Goal: Check status: Check status

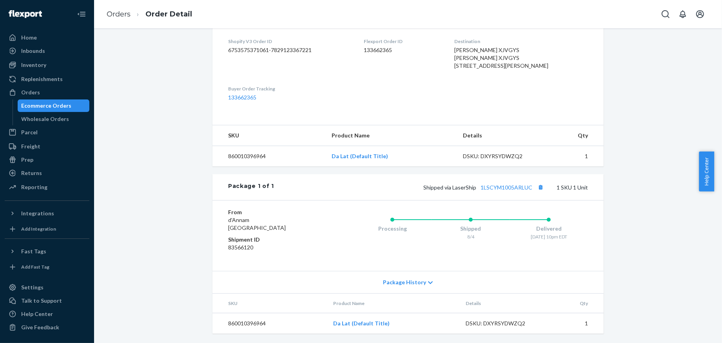
scroll to position [204, 0]
click at [239, 101] on link "133662365" at bounding box center [242, 97] width 28 height 7
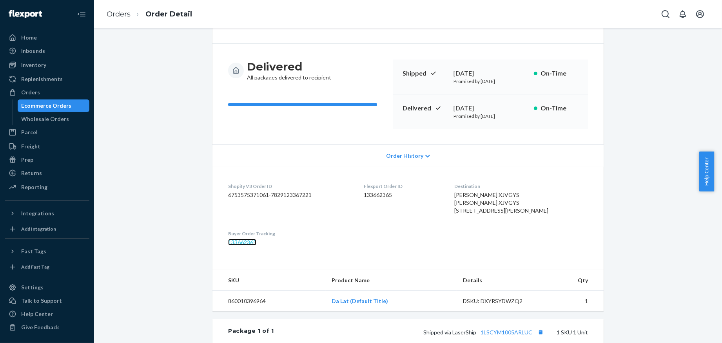
scroll to position [0, 0]
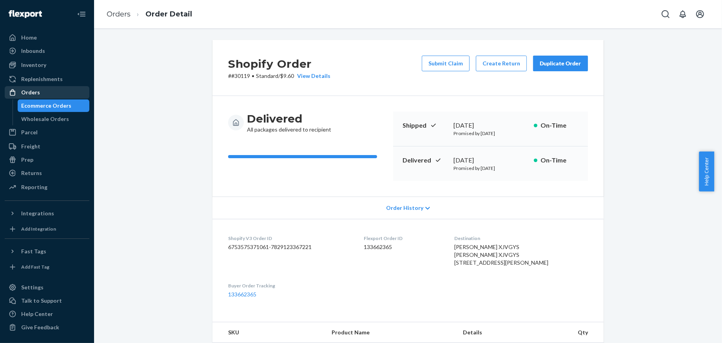
click at [40, 91] on div "Orders" at bounding box center [46, 92] width 83 height 11
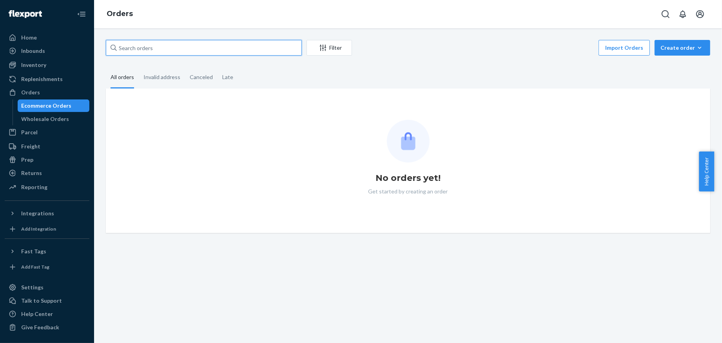
paste input "30585"
click at [158, 46] on input "text" at bounding box center [204, 48] width 196 height 16
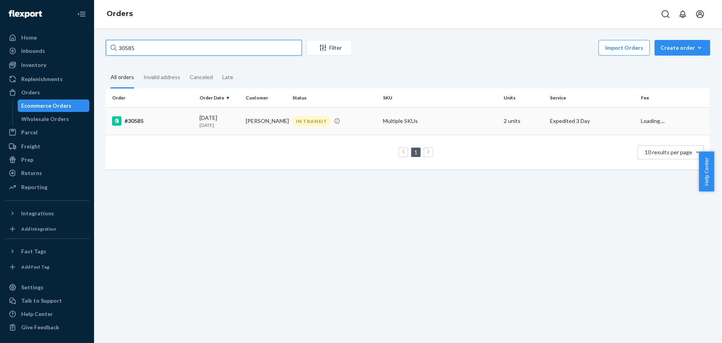
type input "30585"
click at [178, 122] on div "#30585" at bounding box center [152, 120] width 81 height 9
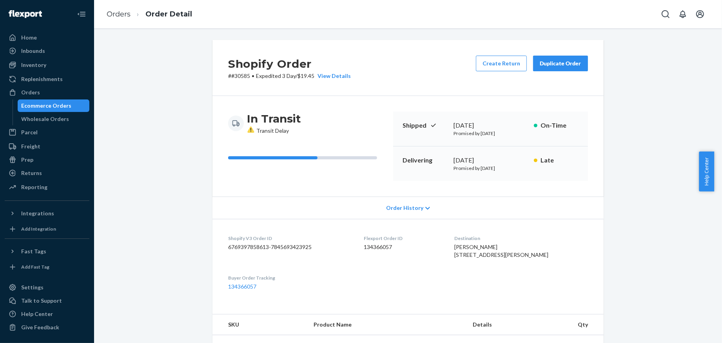
click at [409, 208] on span "Order History" at bounding box center [404, 208] width 37 height 8
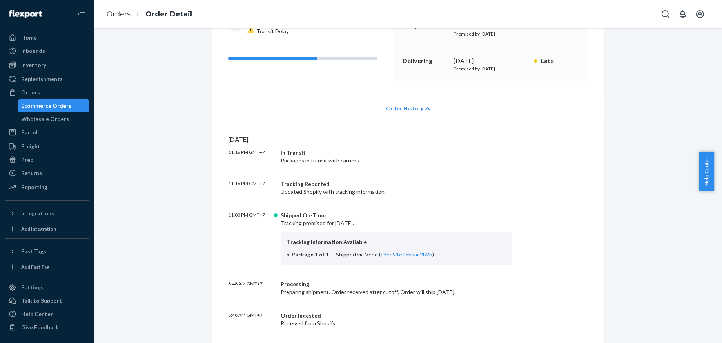
scroll to position [101, 0]
click at [702, 169] on span "Help Center" at bounding box center [706, 172] width 15 height 40
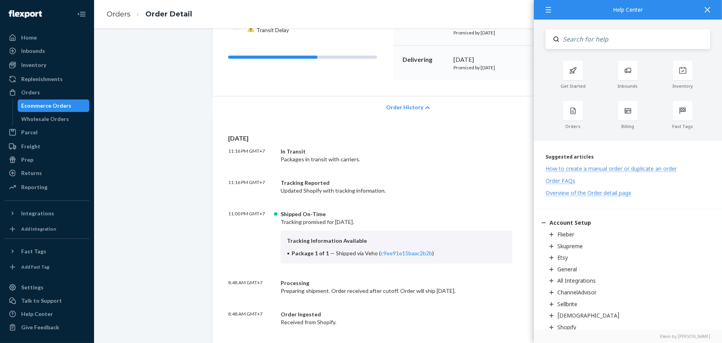
click at [485, 140] on p "[DATE]" at bounding box center [408, 138] width 360 height 9
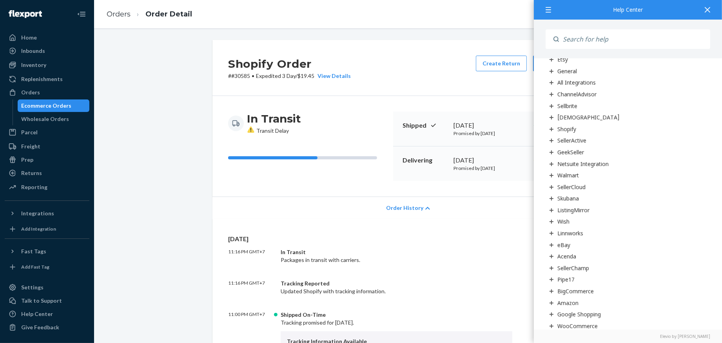
scroll to position [0, 0]
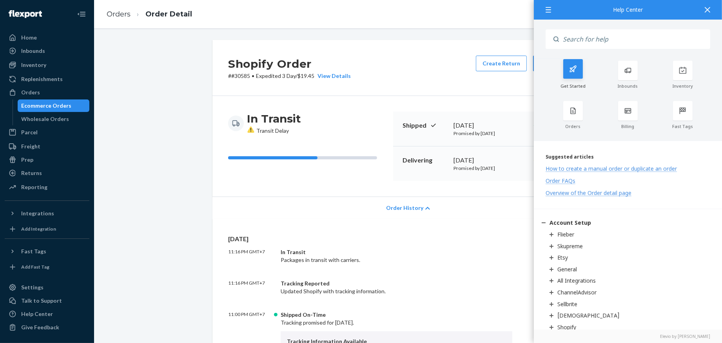
click at [578, 76] on div at bounding box center [573, 69] width 20 height 20
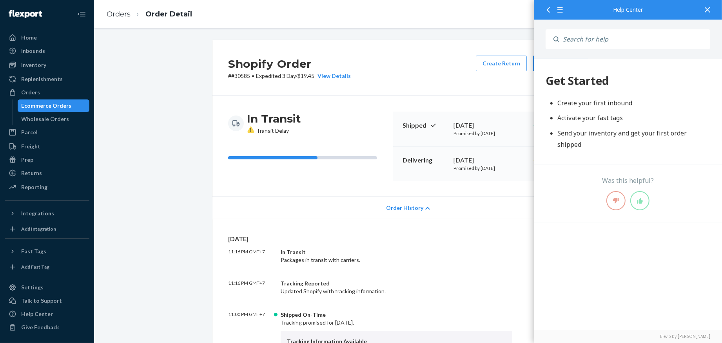
click at [552, 9] on div at bounding box center [547, 9] width 14 height 19
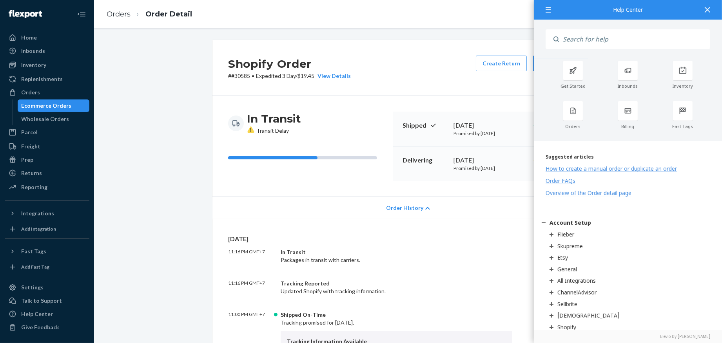
click at [706, 12] on icon at bounding box center [707, 9] width 5 height 5
